Goal: Task Accomplishment & Management: Use online tool/utility

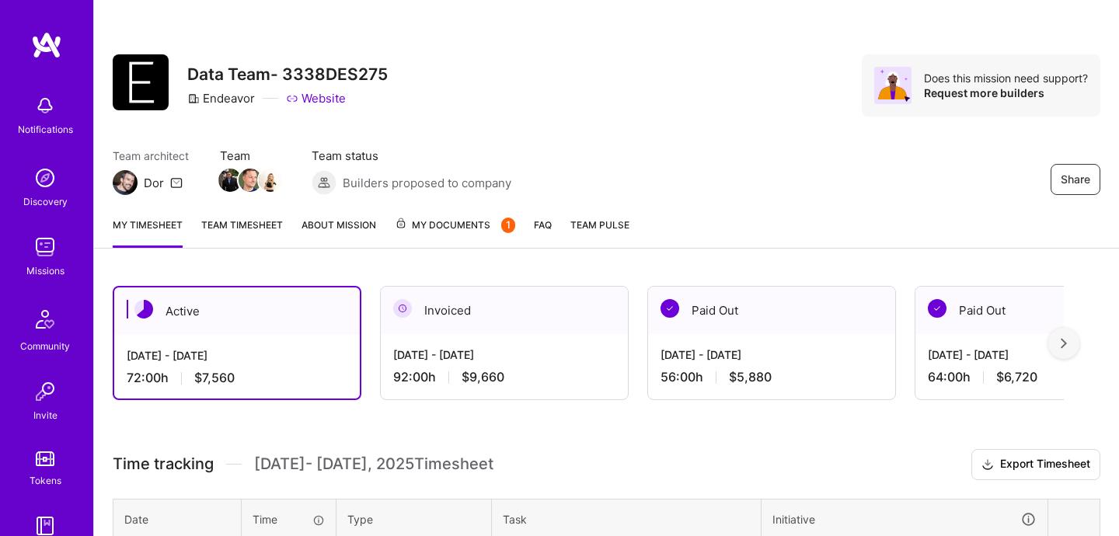
scroll to position [274, 0]
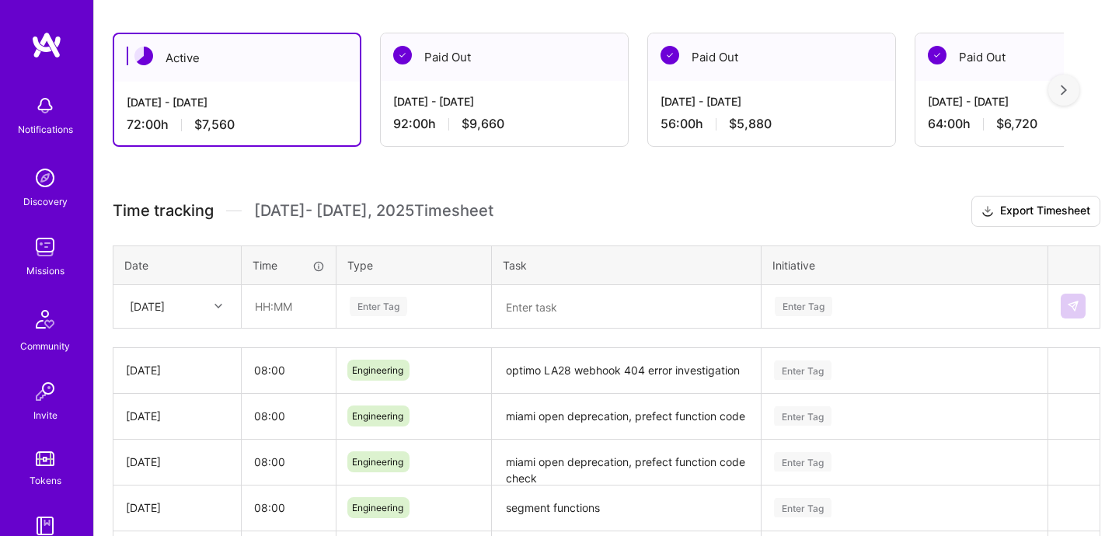
scroll to position [253, 0]
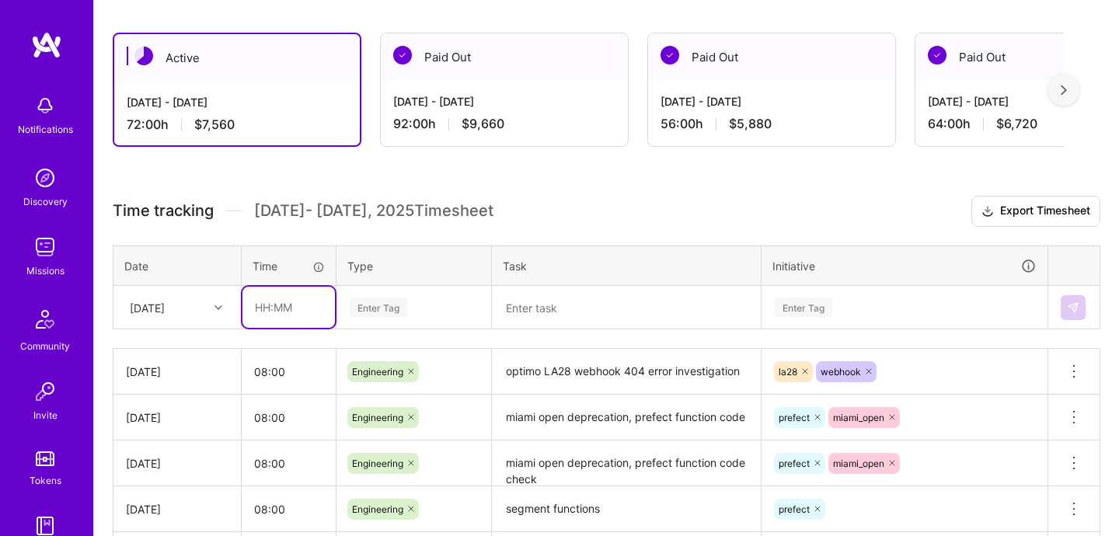
click at [297, 321] on input "text" at bounding box center [288, 307] width 92 height 41
type input "08:00"
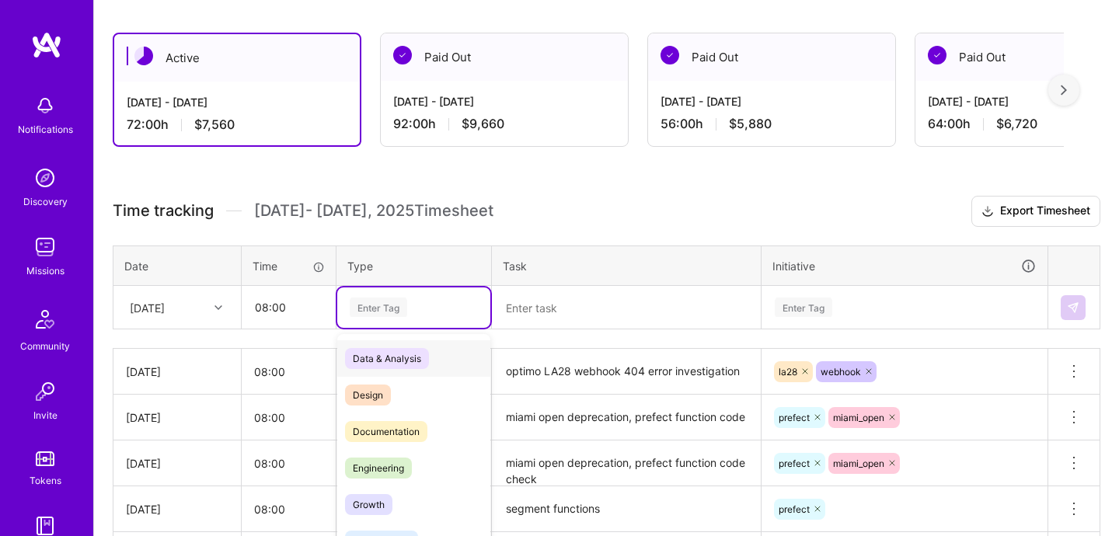
scroll to position [290, 0]
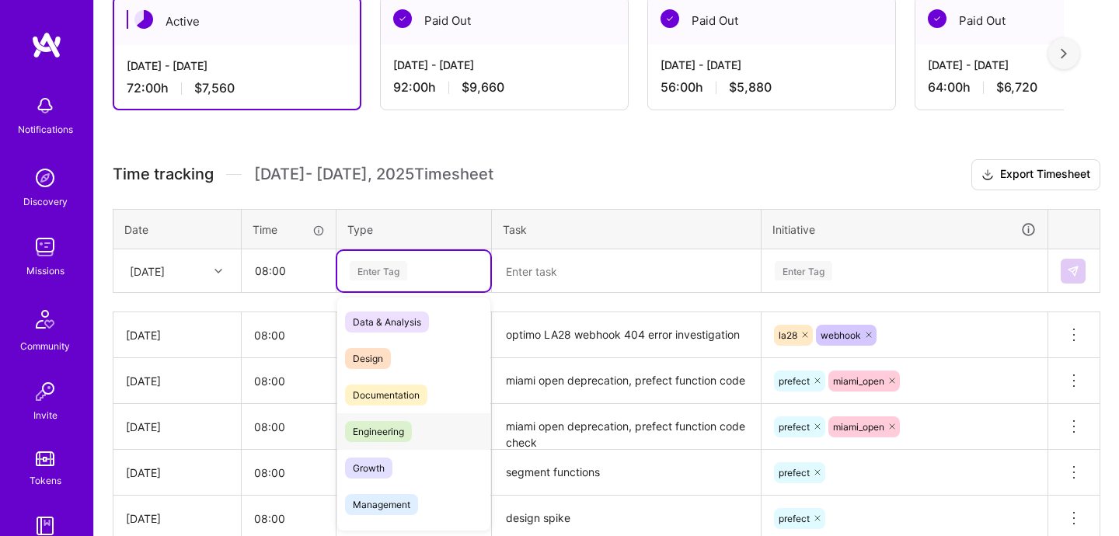
click at [375, 448] on div "Engineering" at bounding box center [413, 431] width 153 height 37
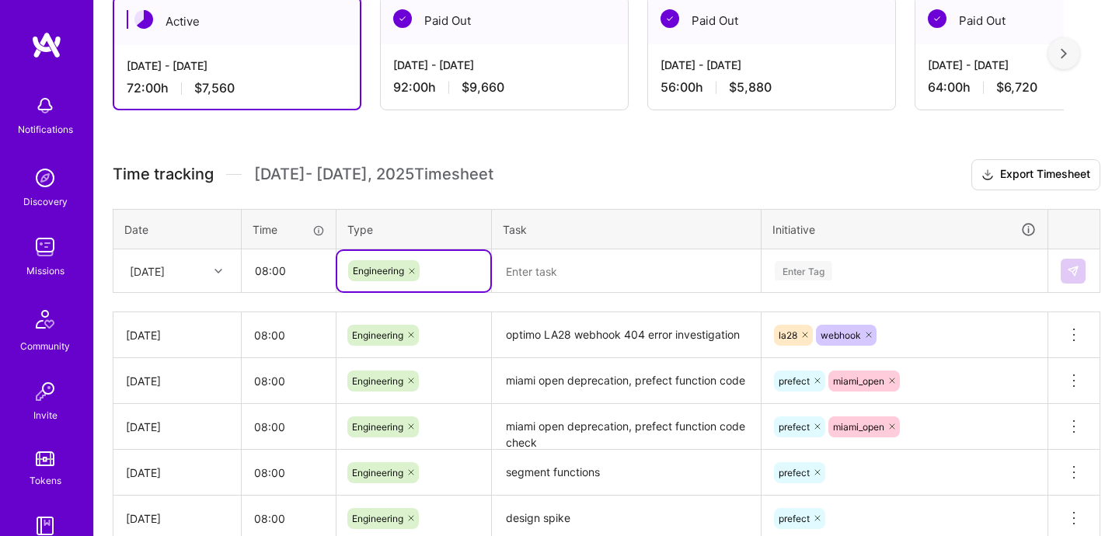
click at [546, 282] on textarea at bounding box center [626, 271] width 266 height 40
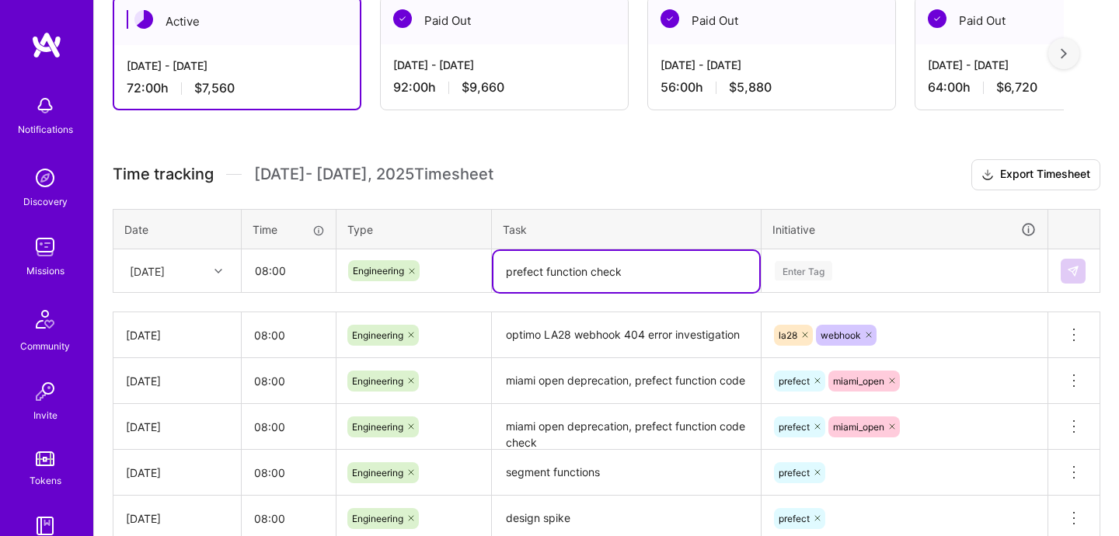
type textarea "prefect function check"
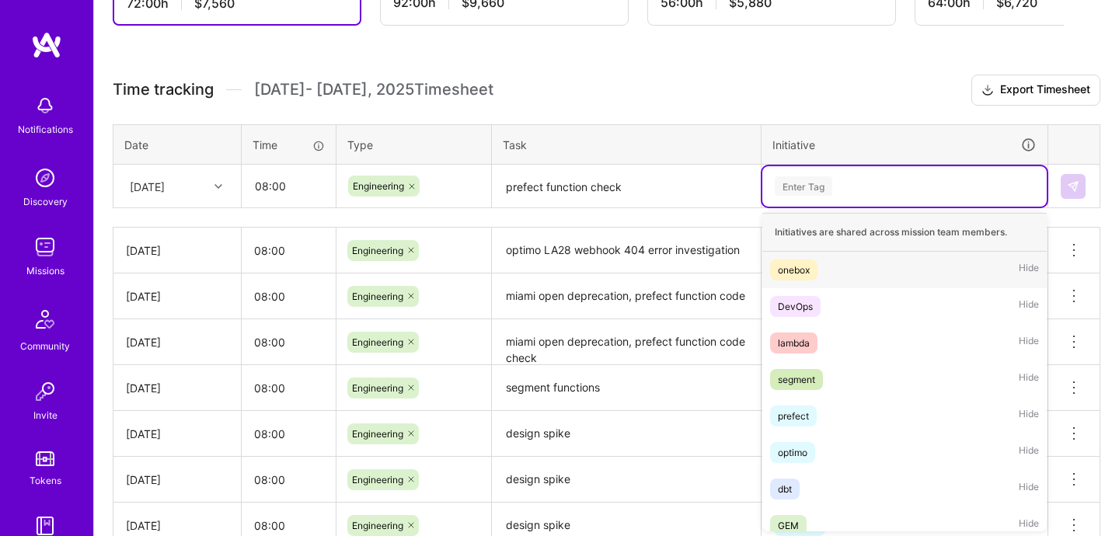
scroll to position [375, 0]
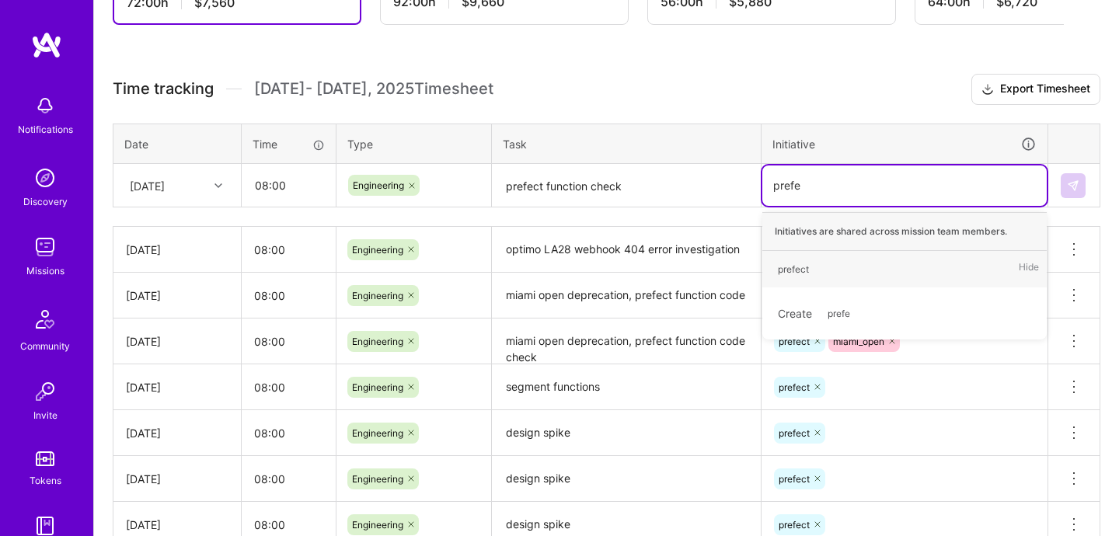
type input "prefec"
click at [774, 277] on span "prefect" at bounding box center [793, 269] width 47 height 21
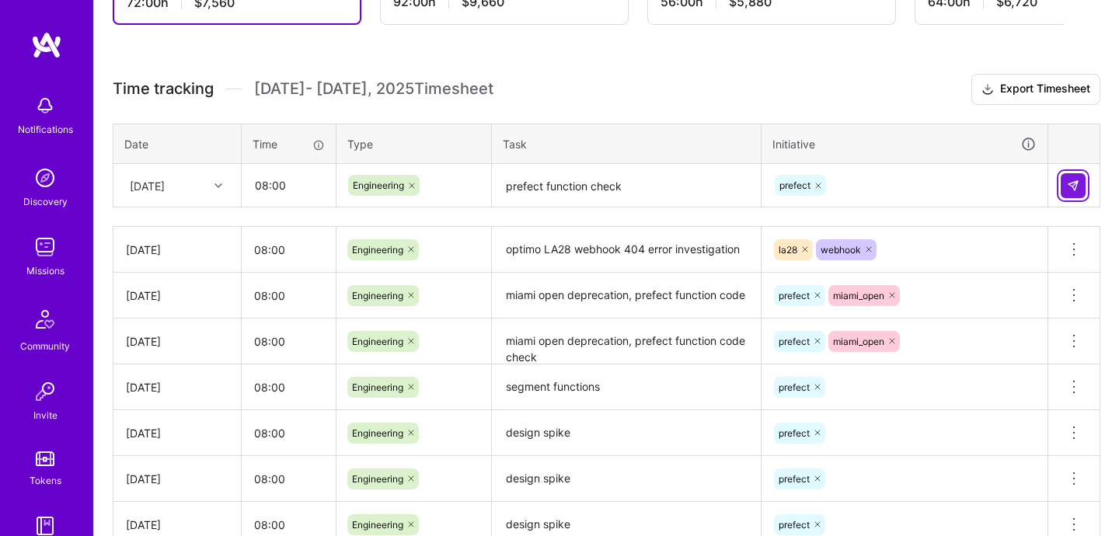
click at [1062, 183] on button at bounding box center [1072, 185] width 25 height 25
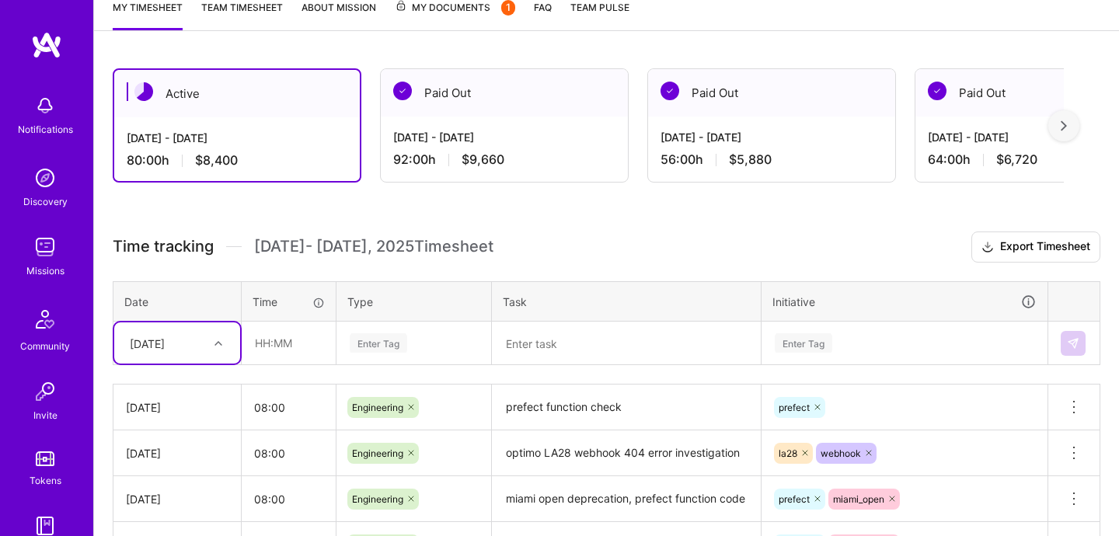
scroll to position [213, 0]
